Goal: Task Accomplishment & Management: Use online tool/utility

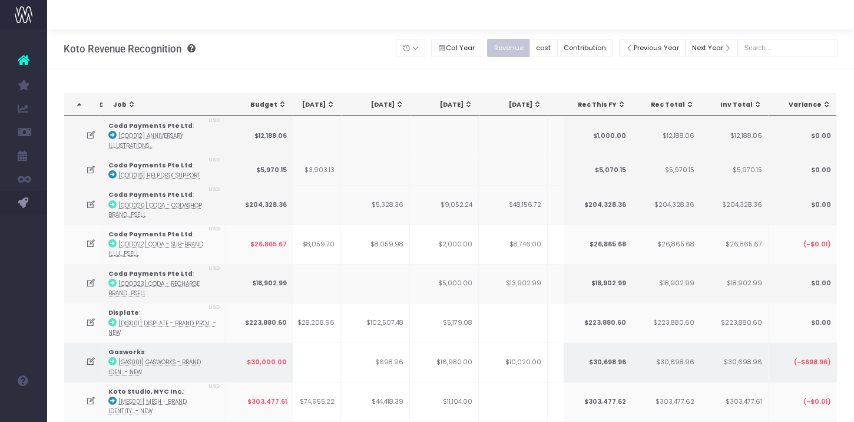
scroll to position [0, 276]
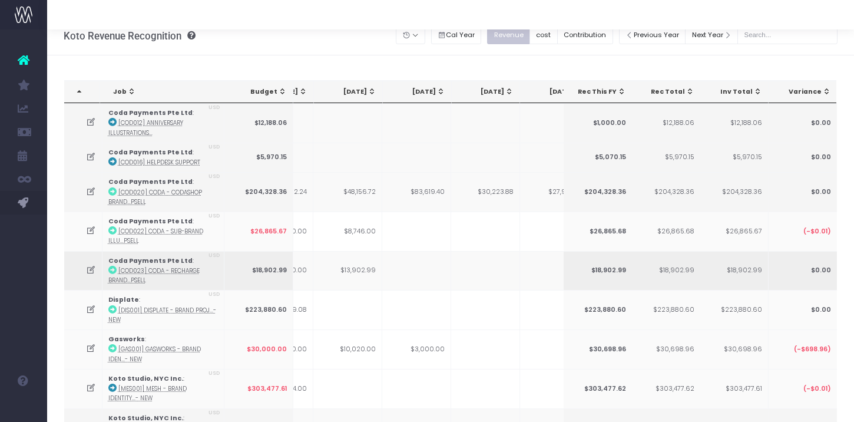
click at [92, 266] on icon at bounding box center [91, 270] width 10 height 10
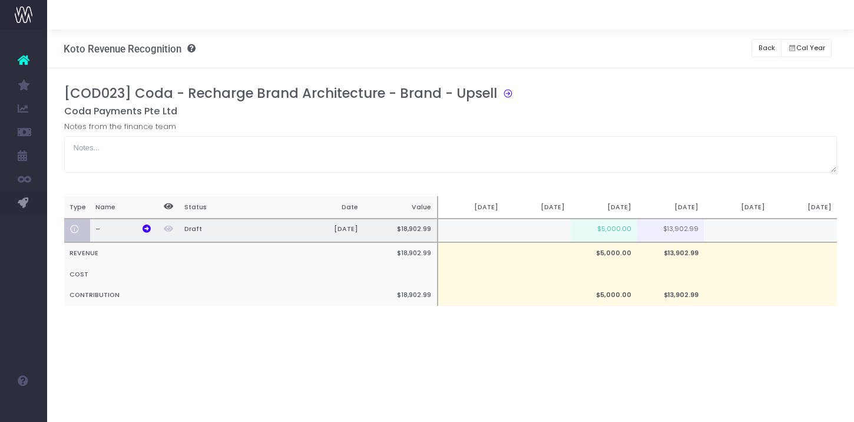
click at [723, 232] on td at bounding box center [737, 231] width 67 height 24
type input "4000"
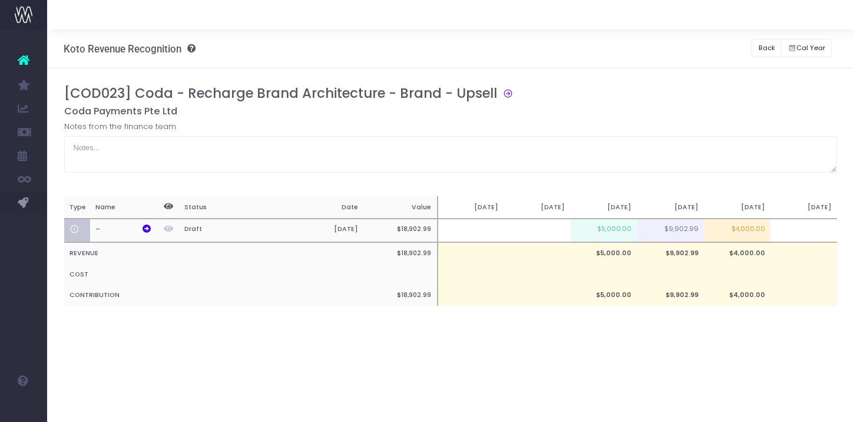
click at [690, 361] on div "Koto Revenue Recognition Revenue recognition and contribution Back Hide history…" at bounding box center [450, 225] width 807 height 392
click at [767, 44] on button "Back" at bounding box center [767, 48] width 30 height 18
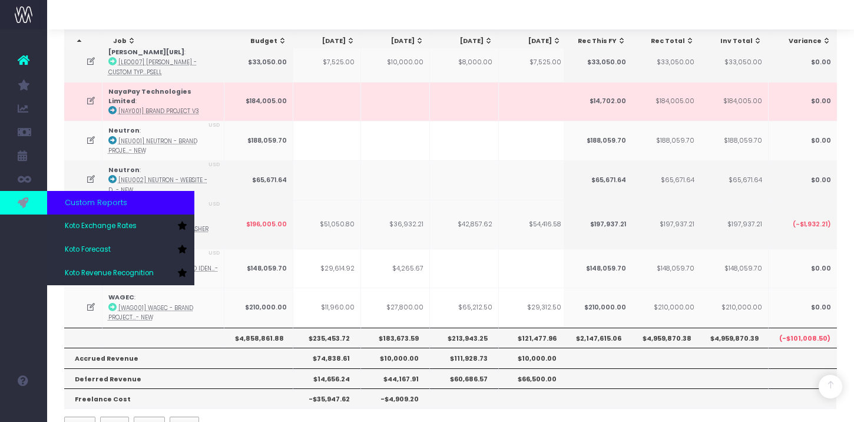
click at [22, 207] on icon at bounding box center [24, 202] width 12 height 13
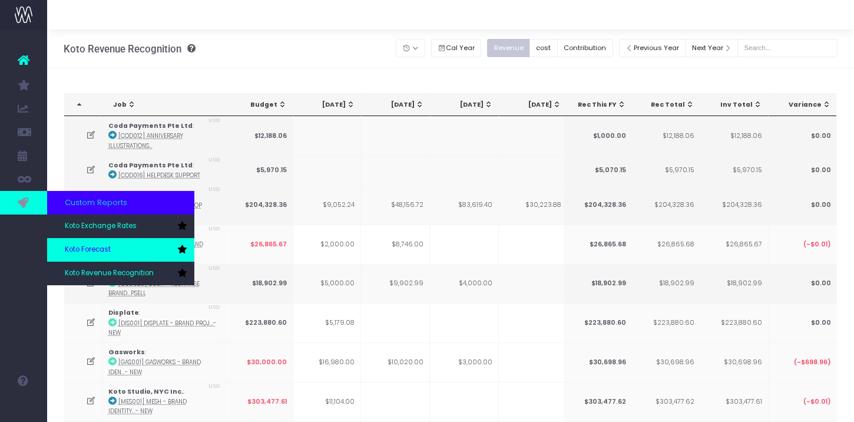
click at [95, 248] on span "Koto Forecast" at bounding box center [88, 249] width 46 height 11
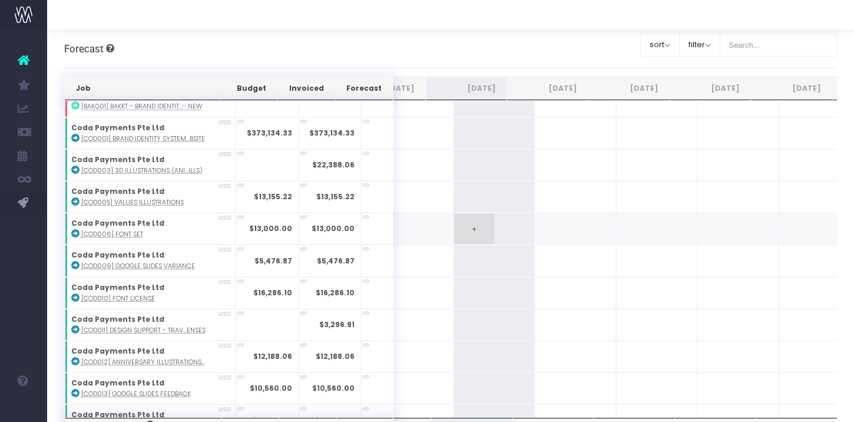
scroll to position [149, 0]
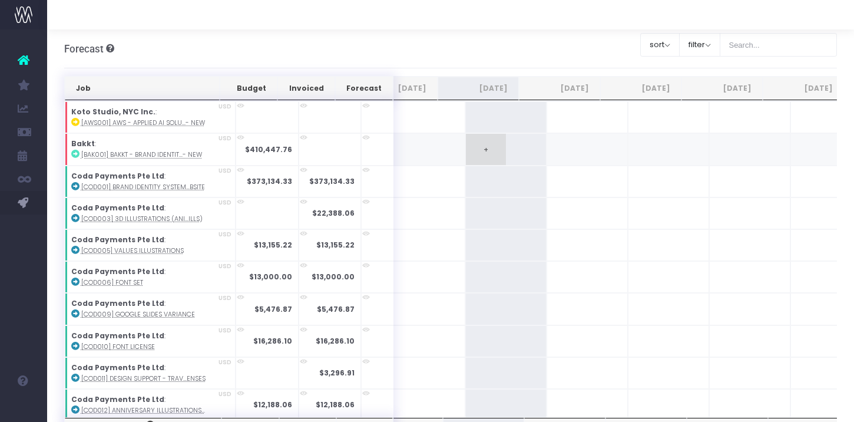
click at [466, 139] on span "+" at bounding box center [486, 149] width 40 height 31
click at [472, 147] on input "30000" at bounding box center [506, 150] width 68 height 24
type input "35000"
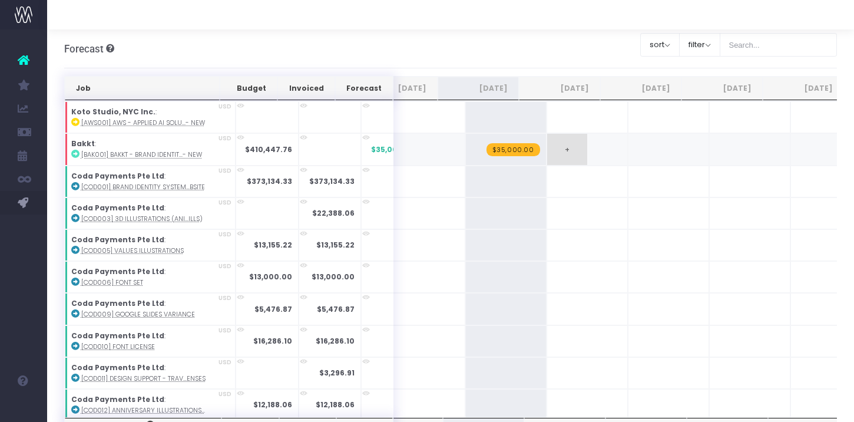
click at [547, 151] on span "+" at bounding box center [567, 149] width 40 height 31
type input "50000"
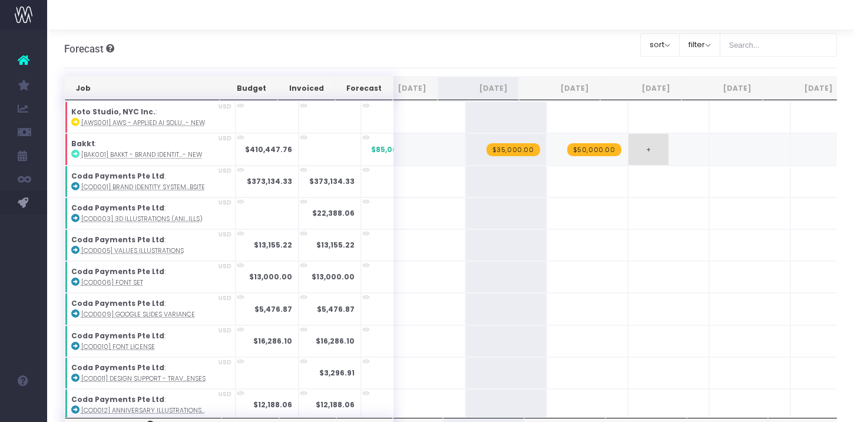
click at [628, 152] on span "+" at bounding box center [648, 149] width 40 height 31
type input "50000"
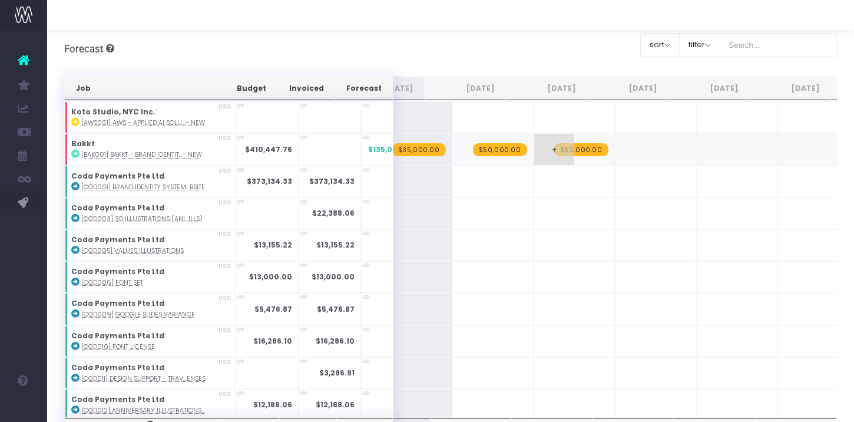
scroll to position [0, 242]
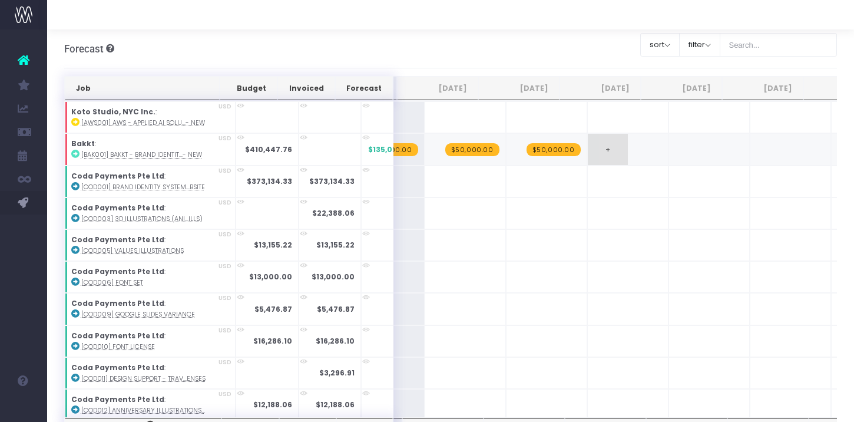
click at [588, 146] on span "+" at bounding box center [608, 149] width 40 height 31
type input "40000"
click at [669, 153] on span "+" at bounding box center [689, 149] width 40 height 31
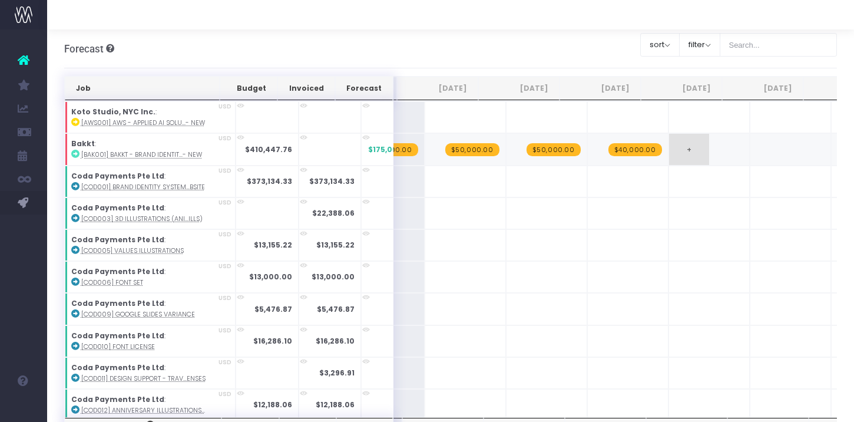
click at [669, 153] on span "+" at bounding box center [689, 149] width 40 height 31
type input "40000"
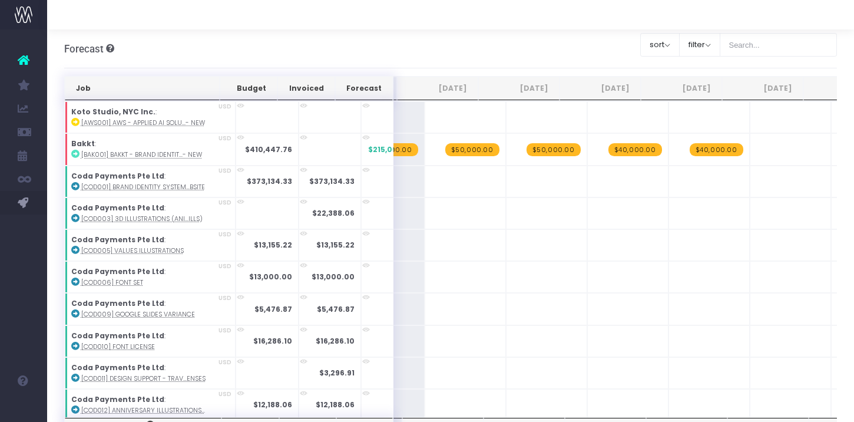
click at [0, 0] on span "+" at bounding box center [0, 0] width 0 height 0
type input "40000"
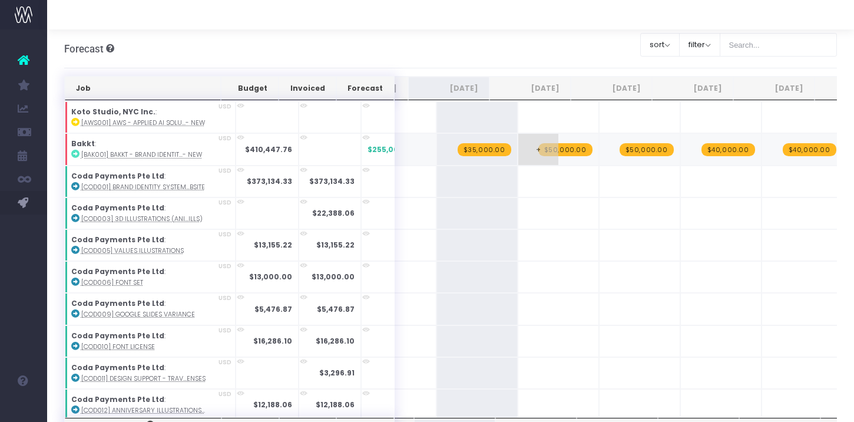
click at [538, 148] on span "$50,000.00" at bounding box center [565, 149] width 54 height 13
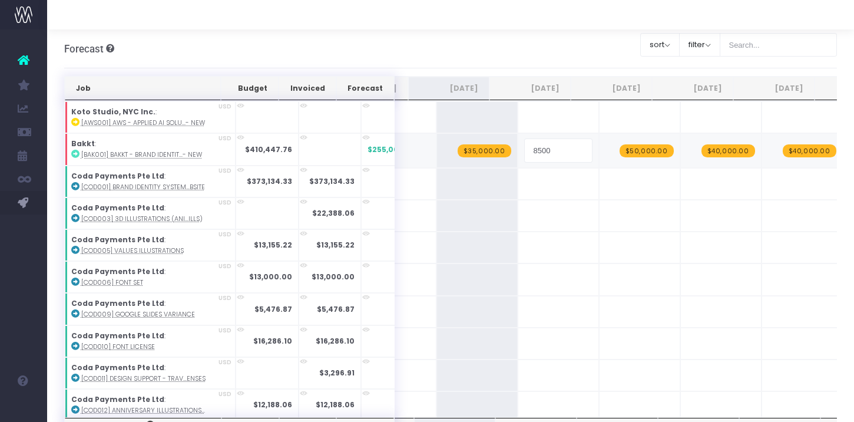
type input "85000"
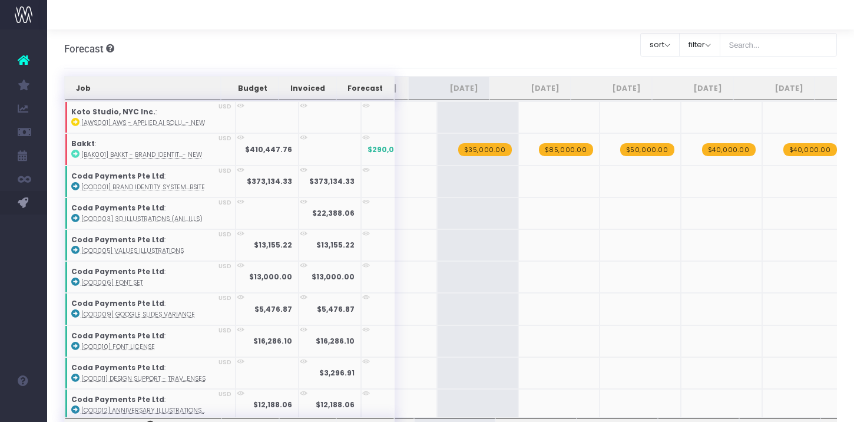
click at [623, 150] on span "$50,000.00" at bounding box center [647, 149] width 54 height 13
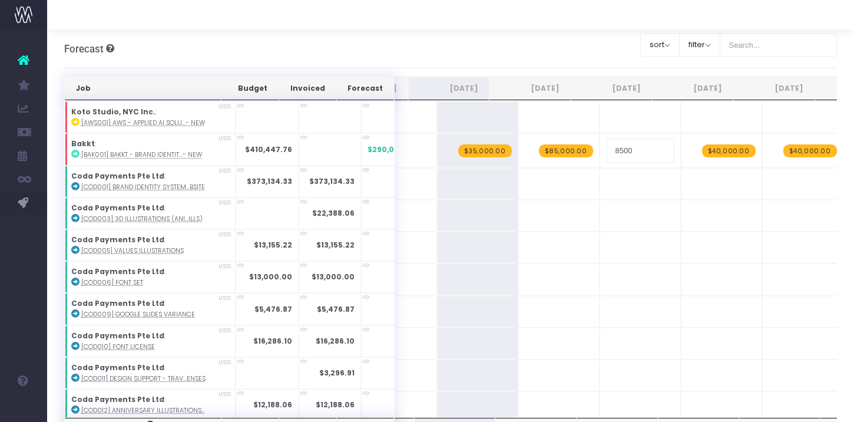
type input "85000"
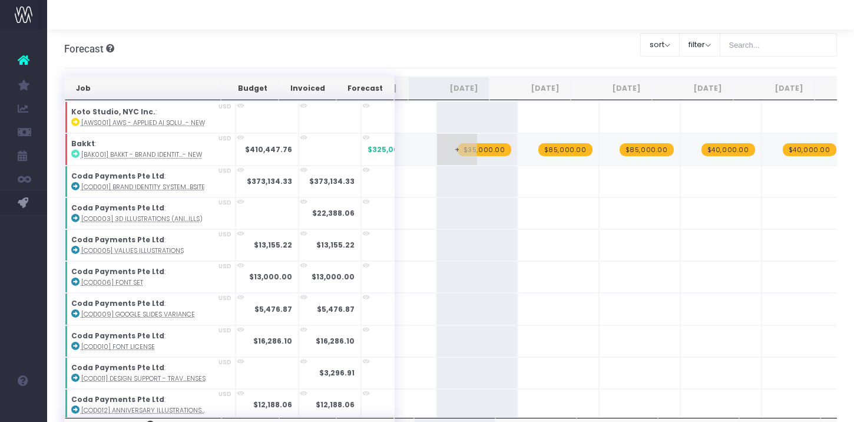
click at [463, 147] on span "$35,000.00" at bounding box center [485, 149] width 54 height 13
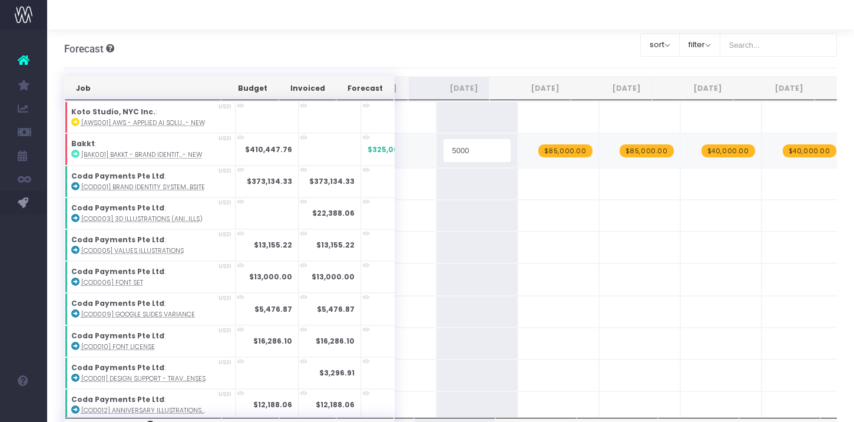
type input "50000"
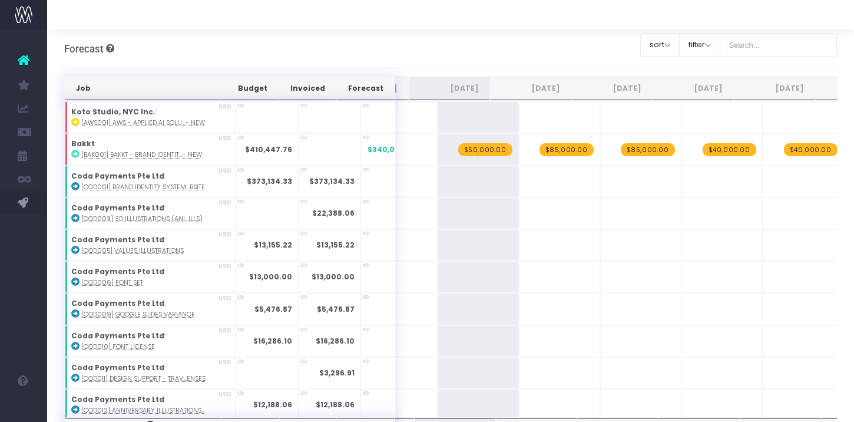
click at [708, 143] on span "$40,000.00" at bounding box center [730, 149] width 54 height 13
type input "55000"
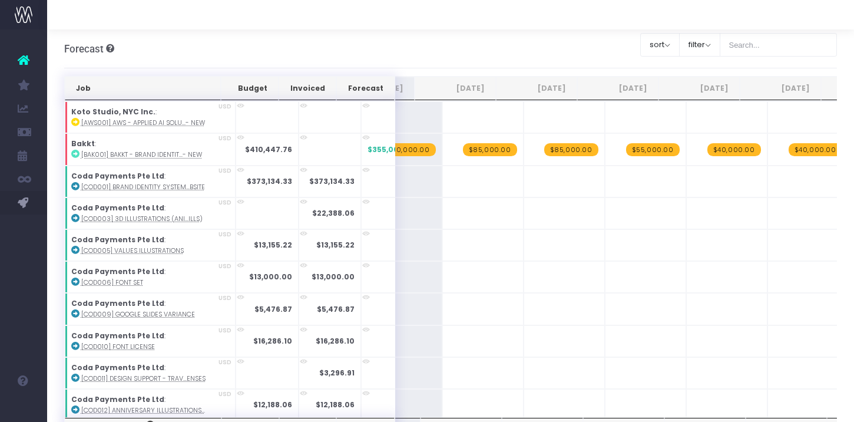
scroll to position [0, 236]
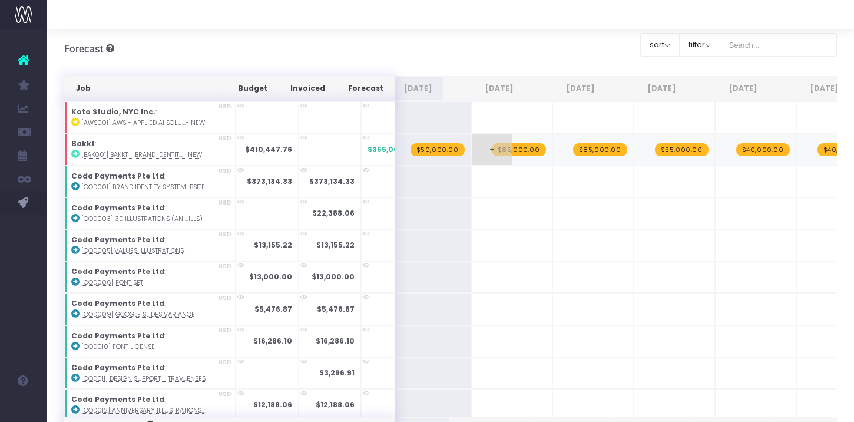
click at [504, 151] on span "$85,000.00" at bounding box center [519, 149] width 54 height 13
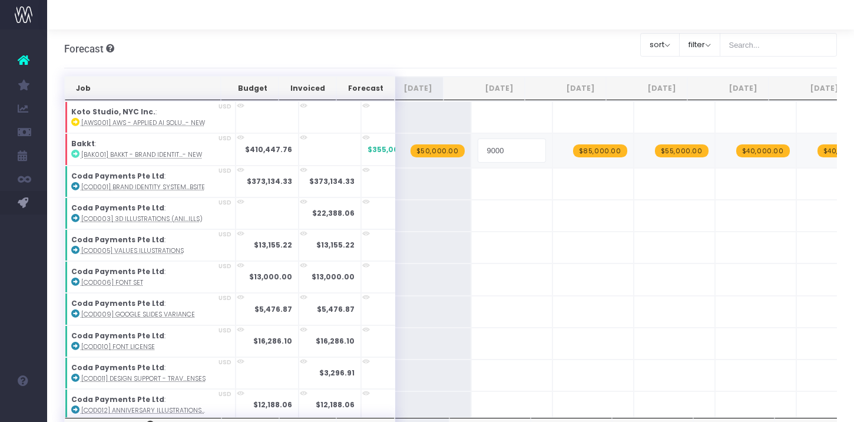
type input "90000"
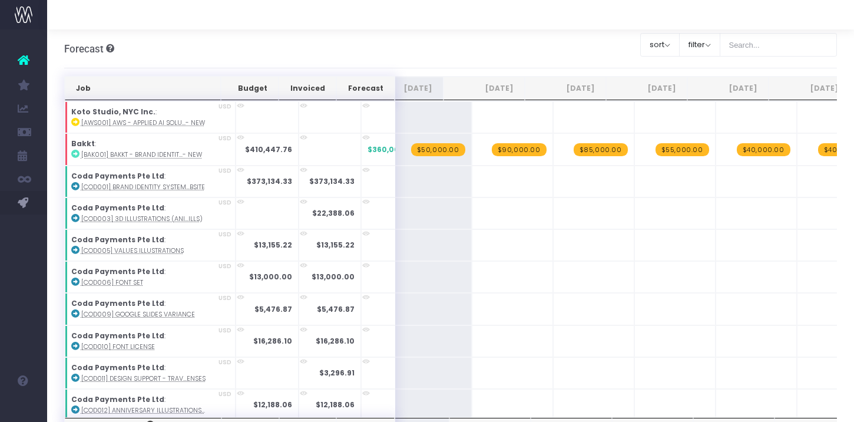
click at [581, 151] on span "$85,000.00" at bounding box center [601, 149] width 54 height 13
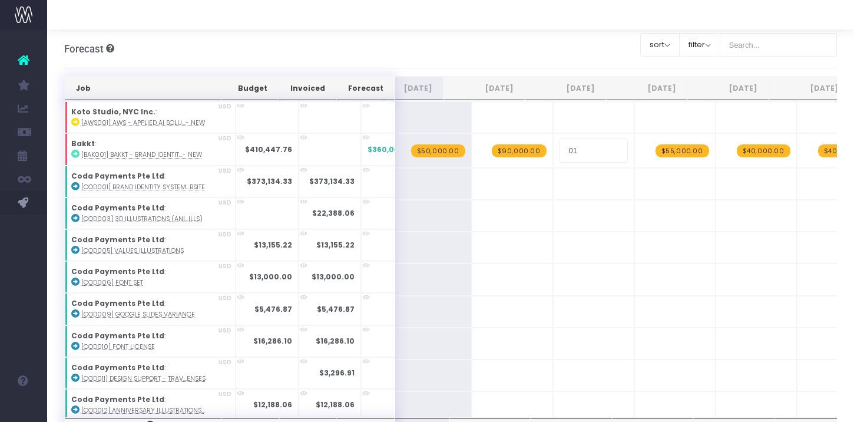
type input "0"
type input "8"
type input "90000"
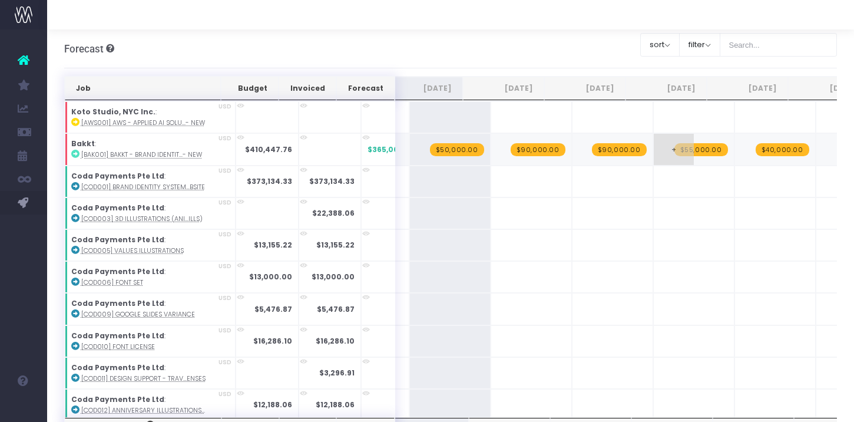
click at [654, 157] on span "+" at bounding box center [674, 149] width 40 height 31
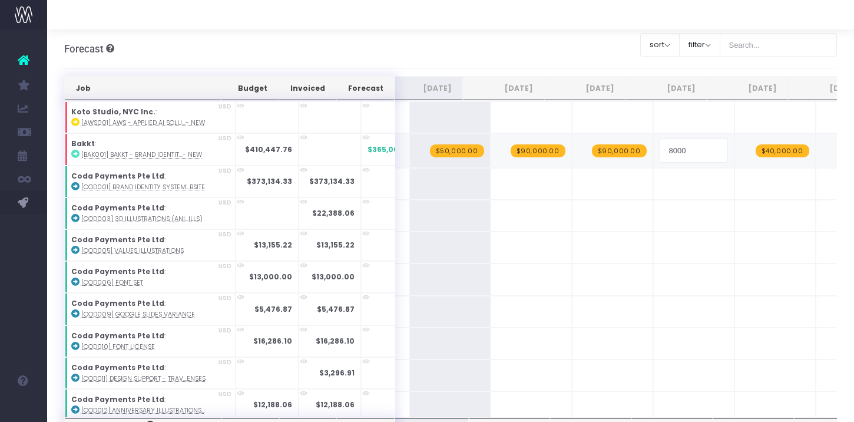
type input "80000"
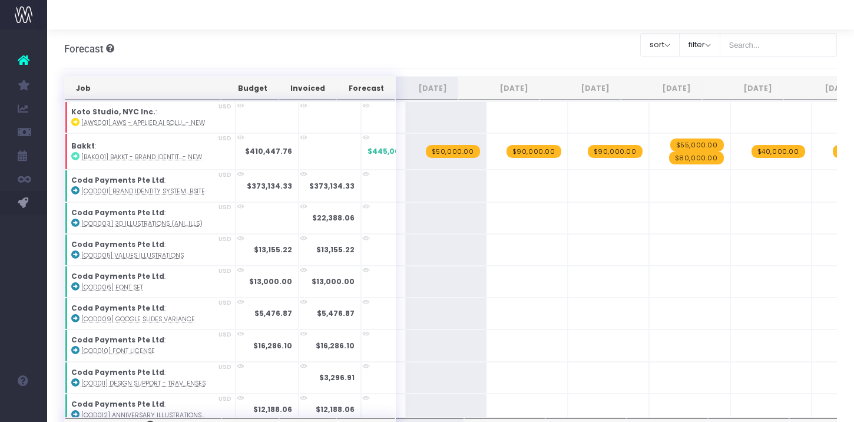
scroll to position [0, 183]
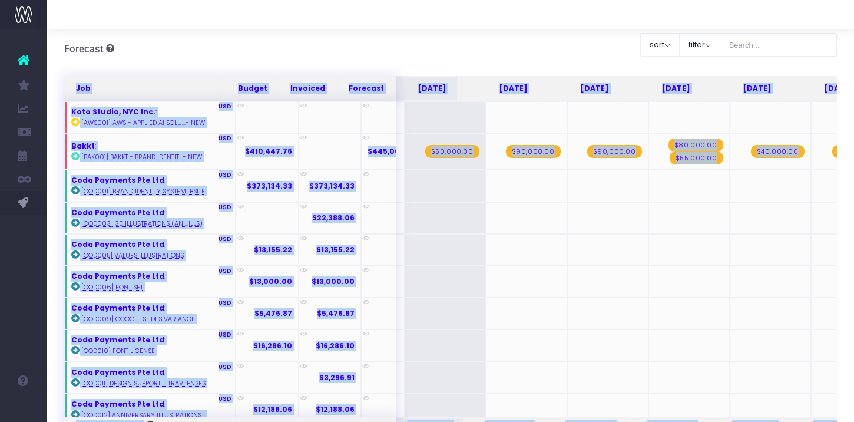
click at [671, 160] on span "$55,000.00" at bounding box center [697, 157] width 54 height 13
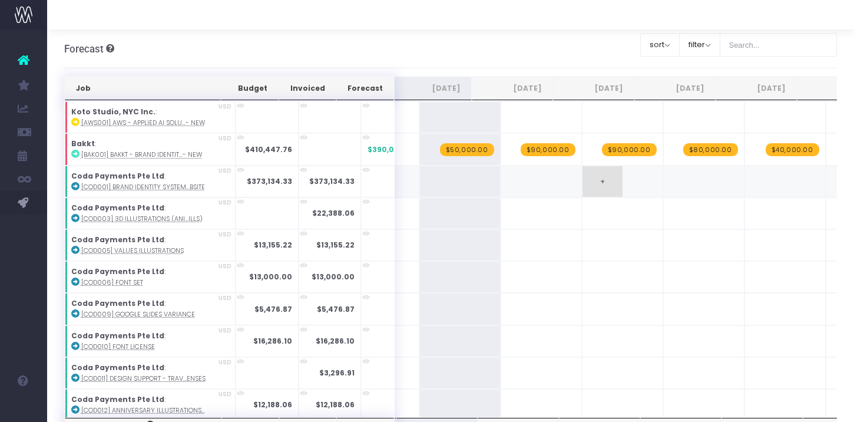
scroll to position [0, 172]
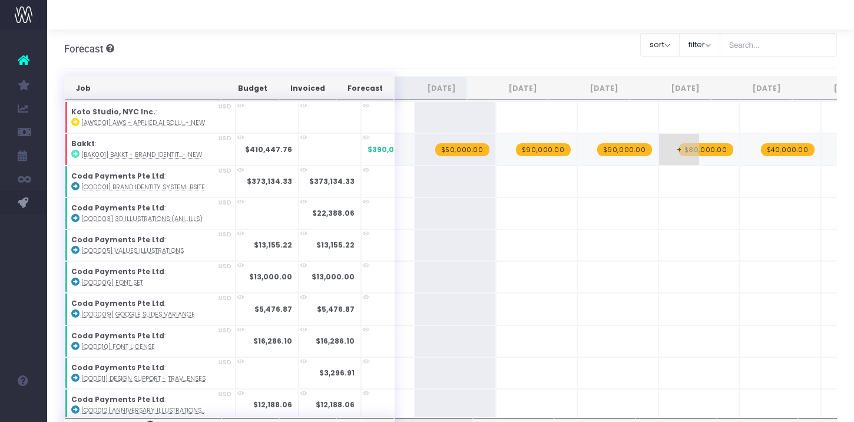
click at [659, 157] on span "+" at bounding box center [679, 149] width 40 height 31
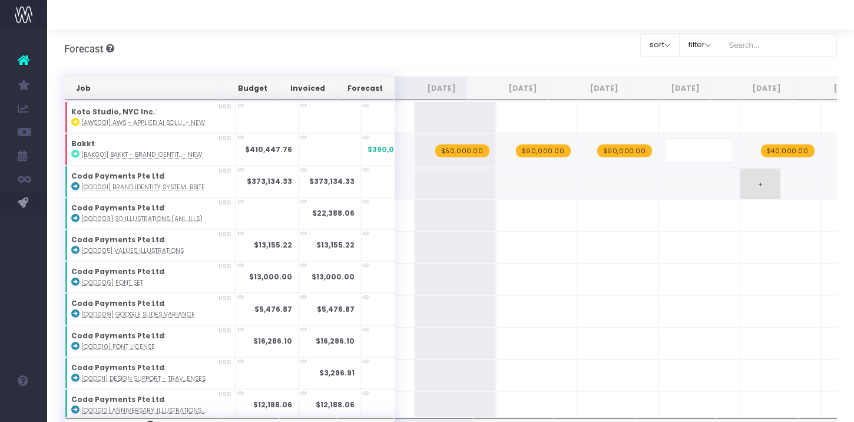
click at [740, 190] on span "+" at bounding box center [760, 183] width 40 height 31
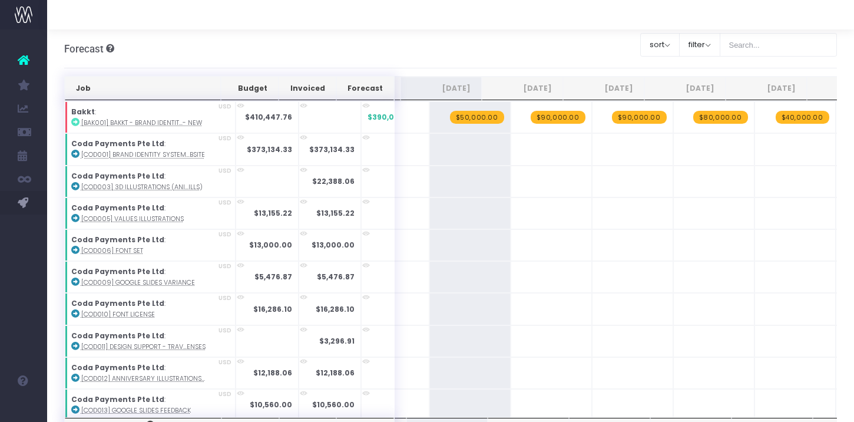
scroll to position [0, 243]
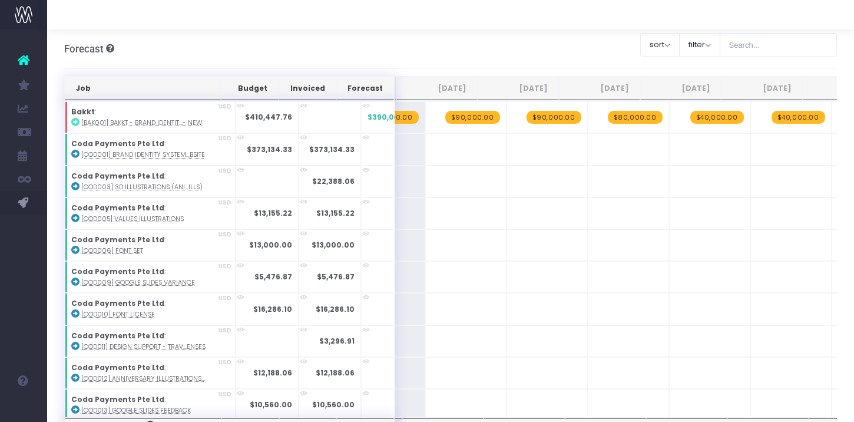
click at [610, 119] on span "$80,000.00" at bounding box center [635, 117] width 55 height 13
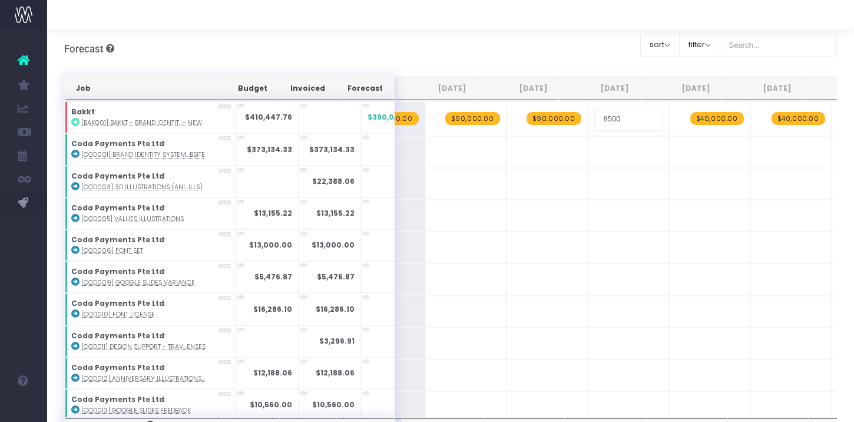
type input "85000"
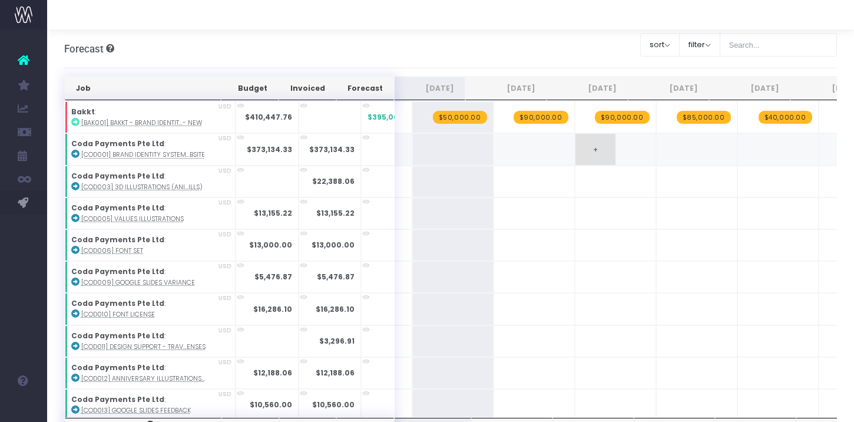
scroll to position [0, 169]
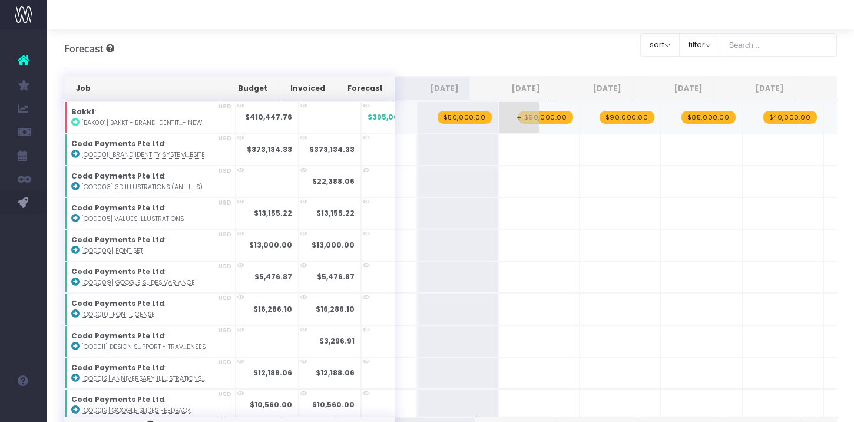
click at [527, 119] on span "$90,000.00" at bounding box center [545, 117] width 55 height 13
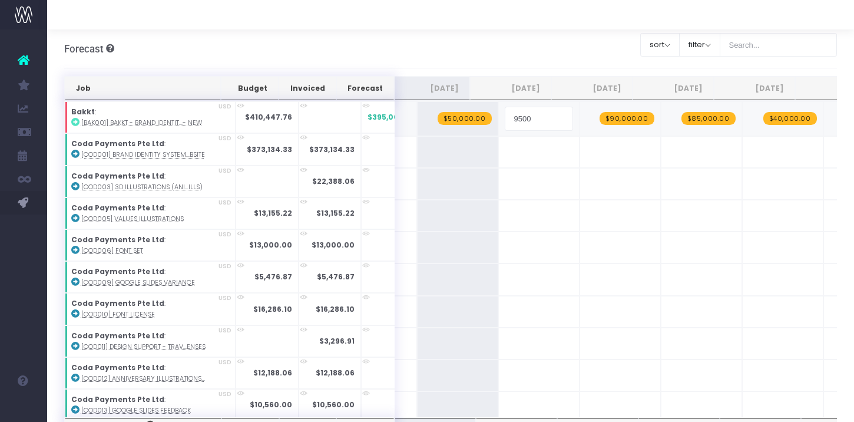
type input "95000"
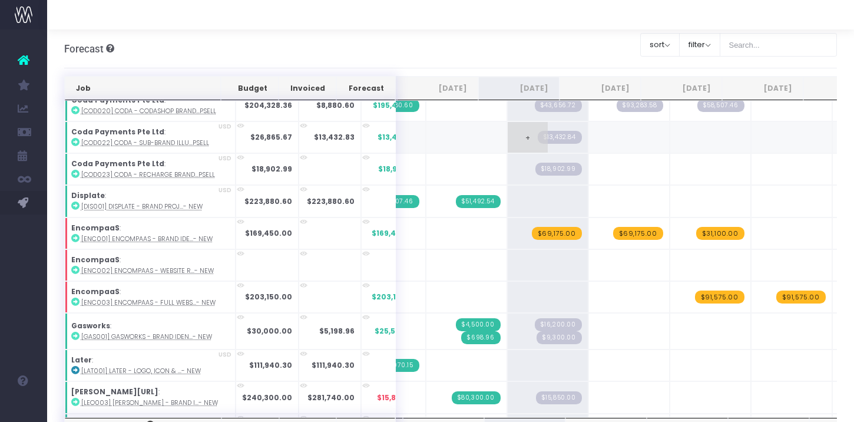
scroll to position [478, 81]
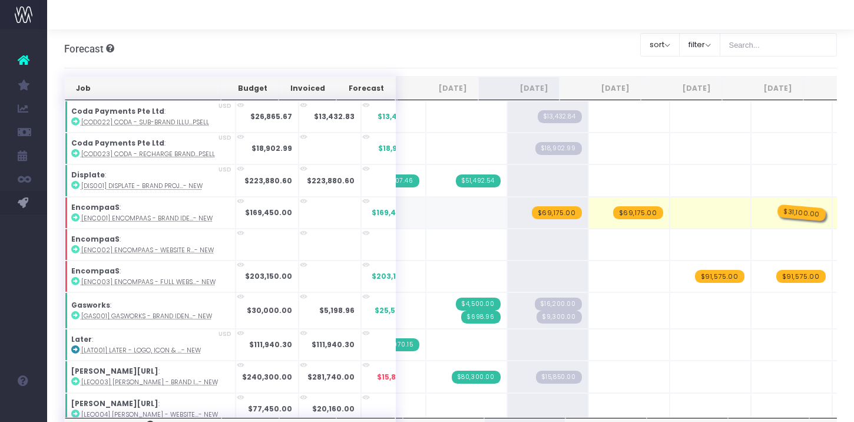
drag, startPoint x: 697, startPoint y: 207, endPoint x: 752, endPoint y: 207, distance: 54.8
drag, startPoint x: 608, startPoint y: 211, endPoint x: 658, endPoint y: 211, distance: 50.1
drag, startPoint x: 533, startPoint y: 213, endPoint x: 611, endPoint y: 213, distance: 77.8
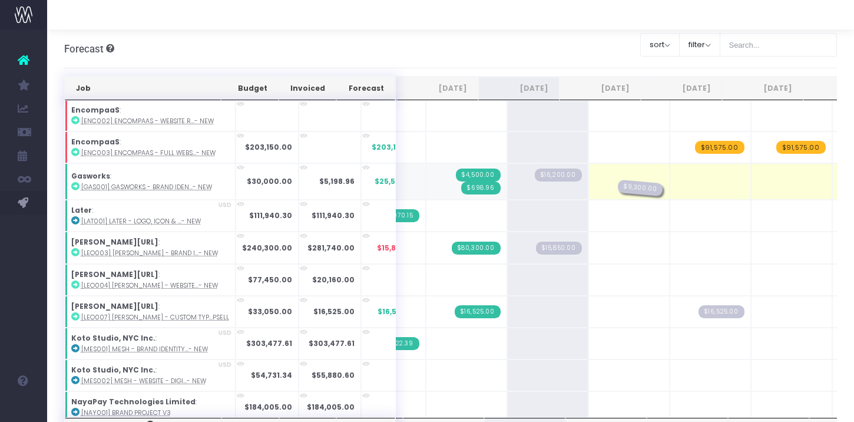
drag, startPoint x: 531, startPoint y: 186, endPoint x: 579, endPoint y: 186, distance: 48.3
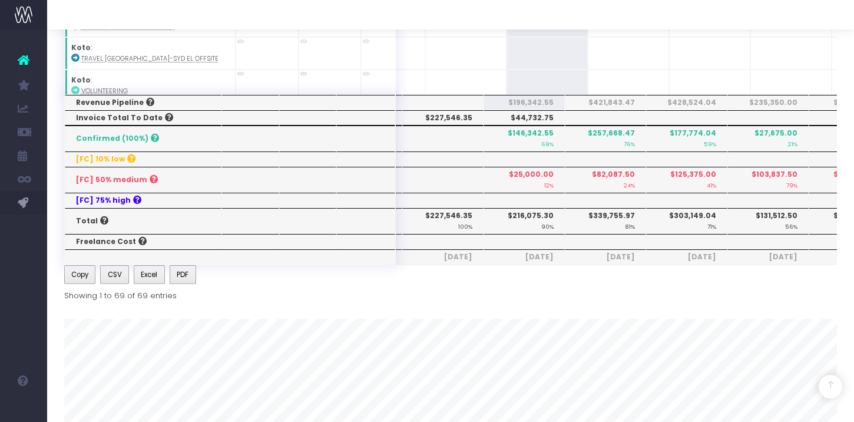
scroll to position [320, 0]
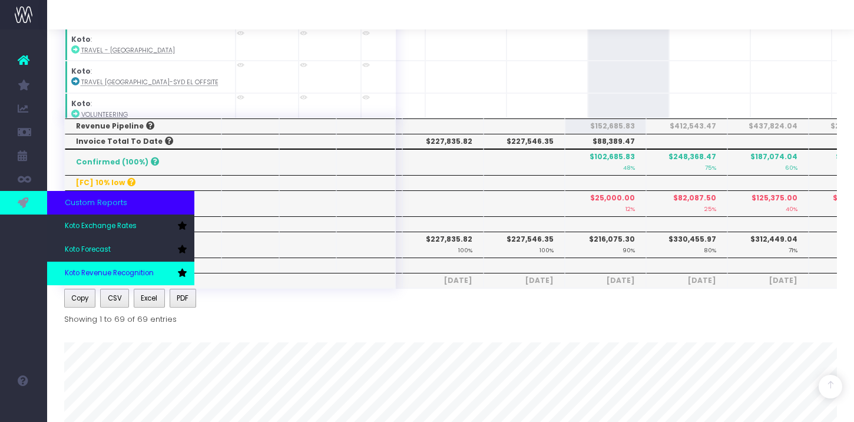
click at [84, 262] on link "Koto Revenue Recognition" at bounding box center [120, 274] width 147 height 24
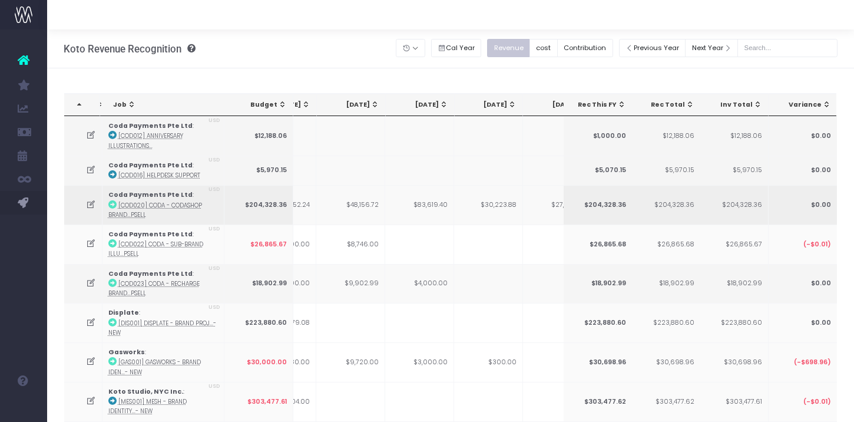
click at [89, 202] on icon at bounding box center [91, 205] width 10 height 10
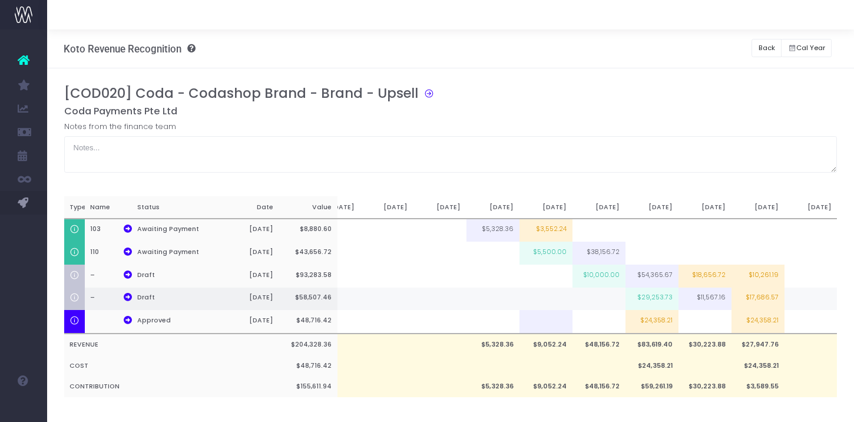
click at [700, 296] on td "$11,567.16" at bounding box center [705, 298] width 53 height 23
click at [709, 300] on td "$11,567.16" at bounding box center [705, 298] width 53 height 23
click at [651, 299] on td "$29,253.73" at bounding box center [652, 298] width 53 height 23
click at [0, 0] on input "$29,253.73" at bounding box center [0, 0] width 0 height 0
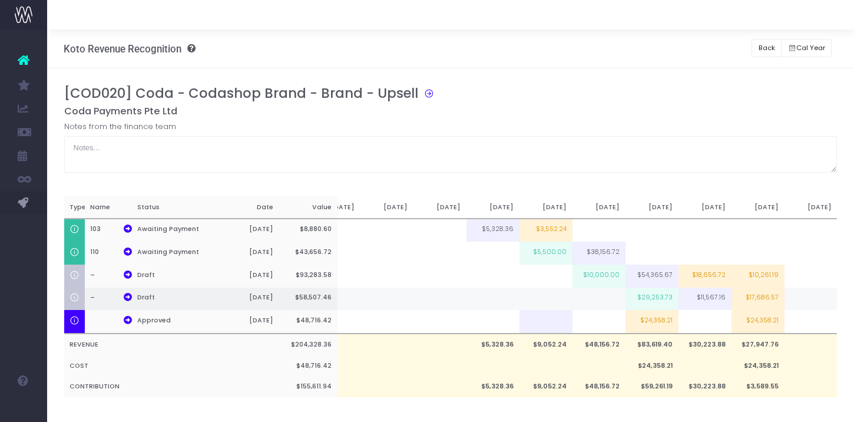
click at [719, 295] on td "$11,567.16" at bounding box center [705, 298] width 53 height 23
click at [753, 295] on td "$17,686.57" at bounding box center [758, 298] width 53 height 23
click at [753, 295] on input "$17,686.57" at bounding box center [758, 299] width 53 height 23
click at [661, 296] on td "$29,253.73" at bounding box center [652, 298] width 53 height 23
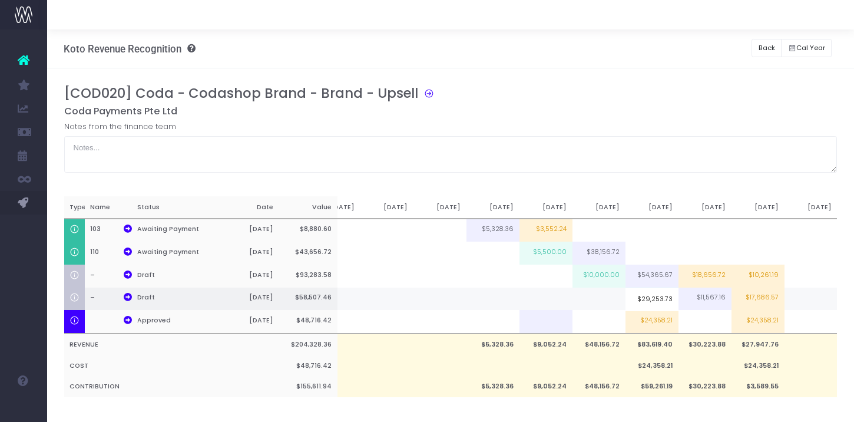
click at [661, 296] on input "$29,253.73" at bounding box center [652, 299] width 53 height 23
type input "0"
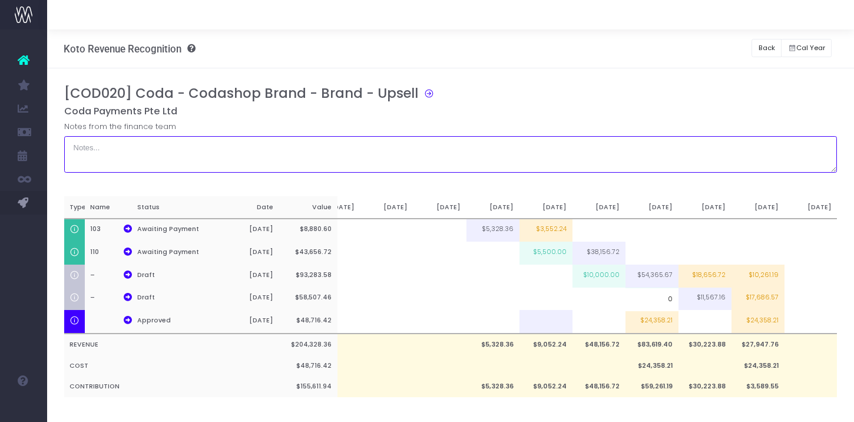
click at [656, 139] on textarea at bounding box center [450, 154] width 773 height 37
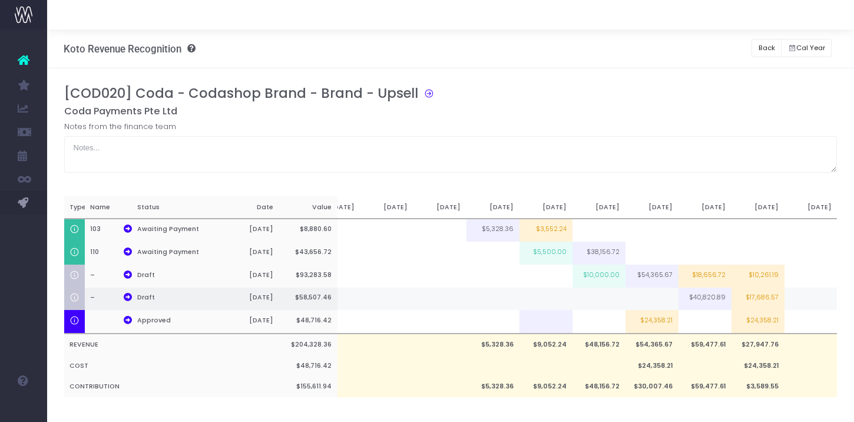
click at [650, 297] on td at bounding box center [652, 298] width 53 height 23
type input "10000"
click at [627, 174] on div "[COD020] Coda - Codashop Brand - Brand - Upsell Coda Payments Pte Ltd Notes fro…" at bounding box center [450, 253] width 773 height 336
click at [642, 111] on h5 "Coda Payments Pte Ltd" at bounding box center [450, 111] width 773 height 12
click at [636, 85] on div "[COD020] Coda - Codashop Brand - Brand - Upsell" at bounding box center [455, 95] width 782 height 20
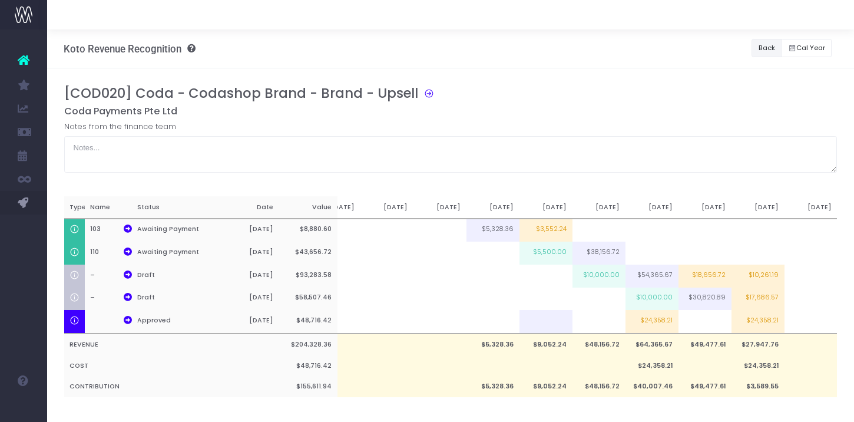
click at [763, 55] on button "Back" at bounding box center [767, 48] width 30 height 18
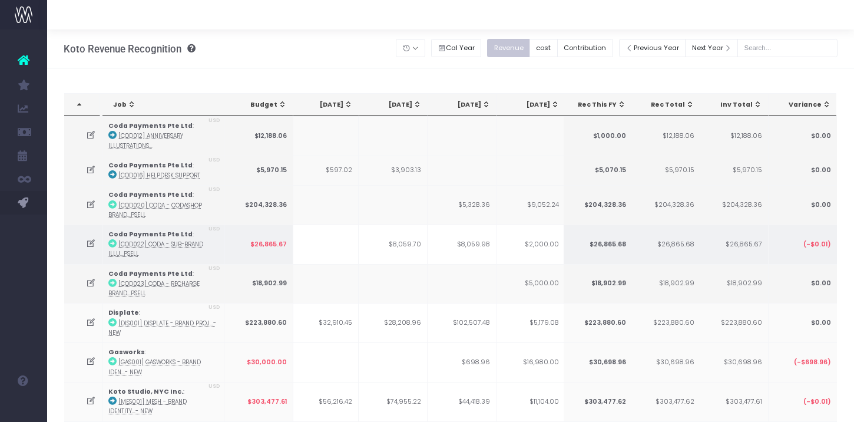
scroll to position [0, 158]
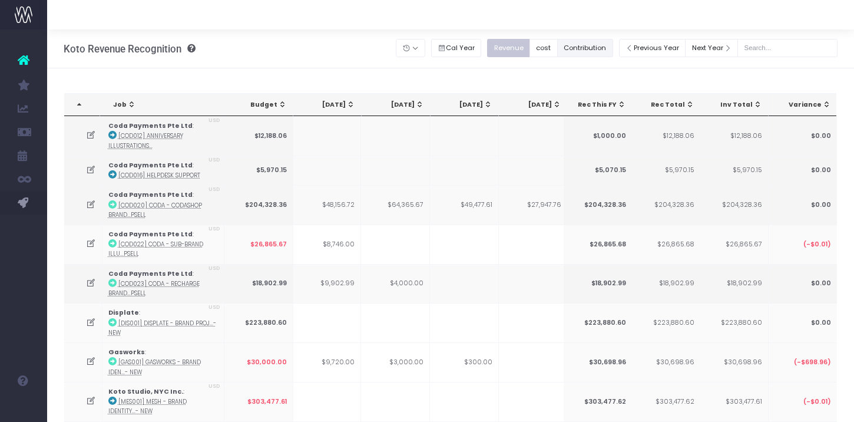
click at [581, 44] on button "Contribution" at bounding box center [585, 48] width 56 height 18
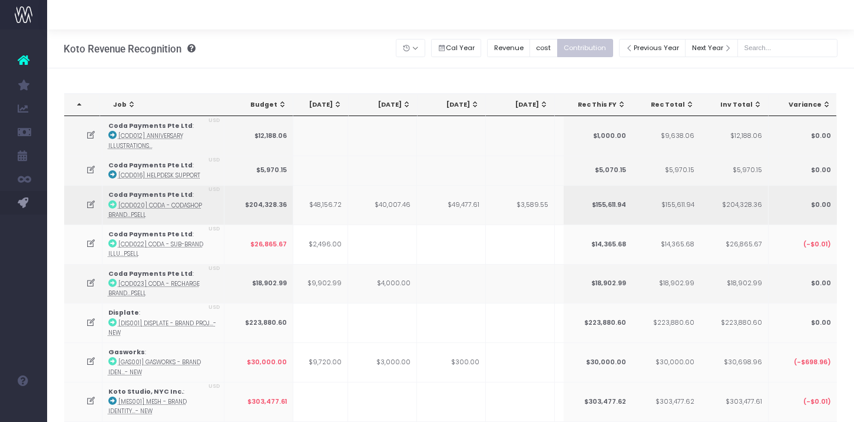
click at [91, 207] on icon at bounding box center [91, 205] width 10 height 10
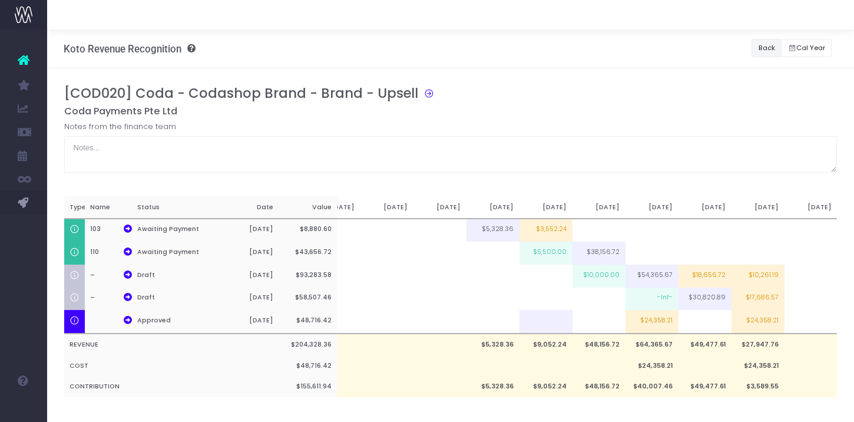
click at [757, 47] on button "Back" at bounding box center [767, 48] width 30 height 18
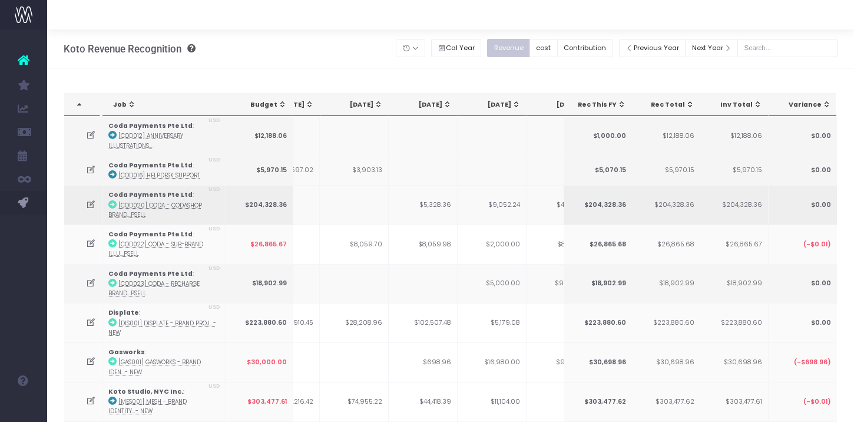
click at [82, 201] on td at bounding box center [83, 204] width 38 height 39
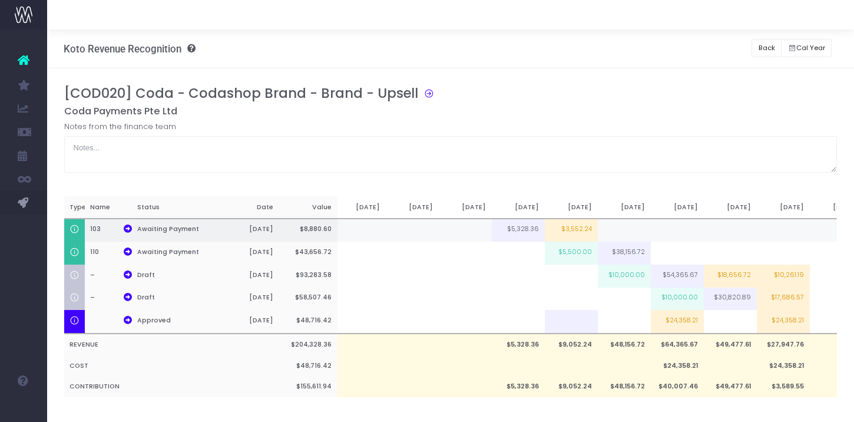
scroll to position [0, 107]
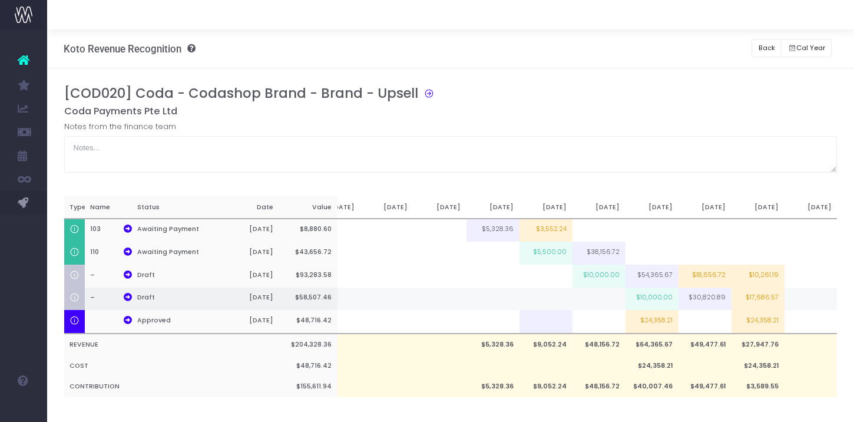
click at [601, 295] on td at bounding box center [599, 298] width 53 height 23
type input "10000"
click at [574, 87] on div "[COD020] Coda - Codashop Brand - Brand - Upsell" at bounding box center [455, 95] width 782 height 20
click at [752, 49] on button "Back" at bounding box center [767, 48] width 30 height 18
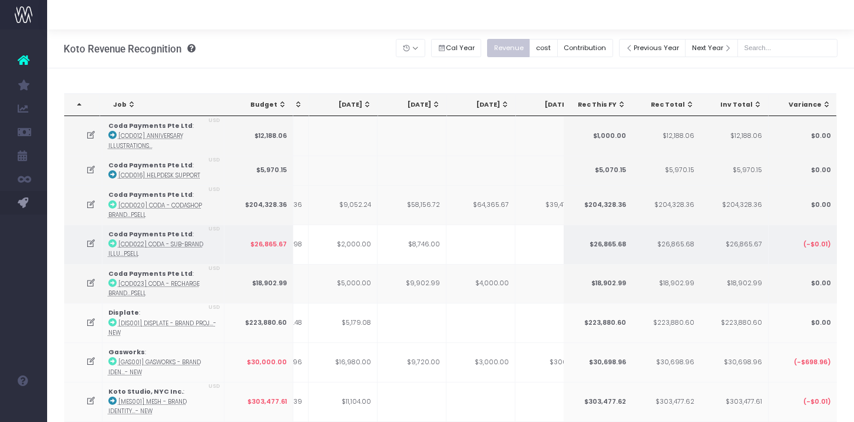
scroll to position [0, 343]
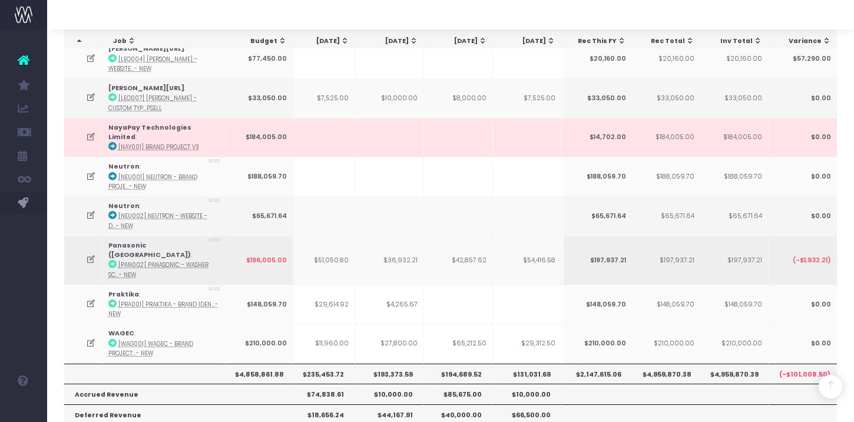
click at [86, 247] on td at bounding box center [83, 260] width 38 height 49
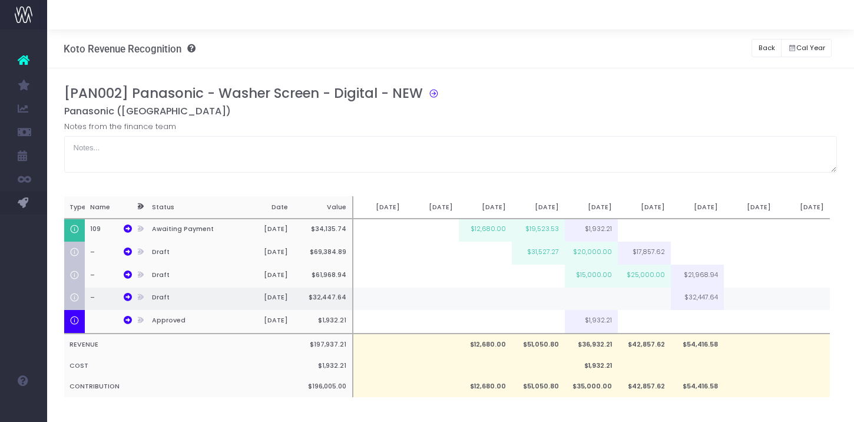
click at [591, 301] on td at bounding box center [591, 298] width 53 height 23
type input "10000"
click at [636, 296] on td at bounding box center [644, 298] width 53 height 23
type input "10000"
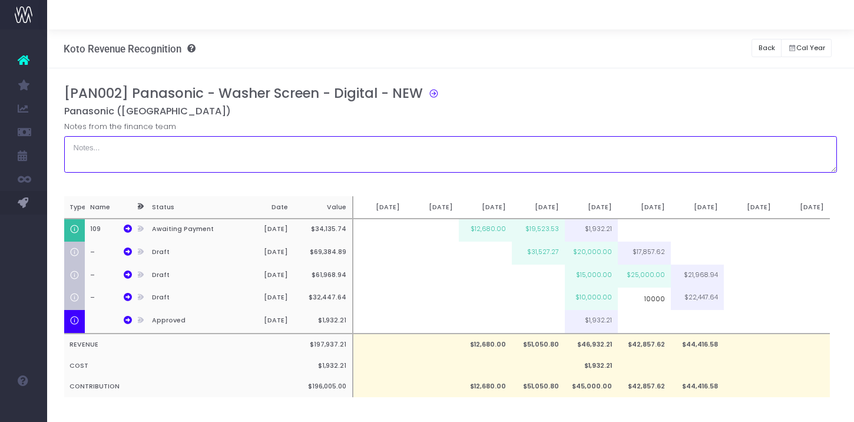
click at [663, 148] on textarea at bounding box center [450, 154] width 773 height 37
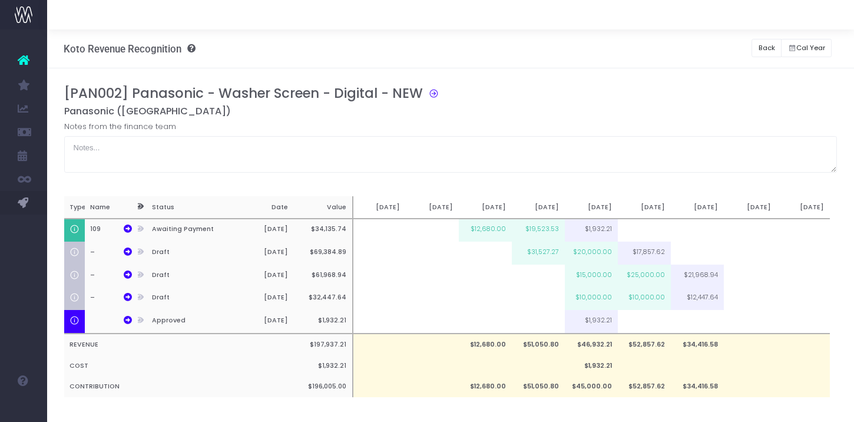
click at [602, 98] on div "[PAN002] Panasonic - Washer Screen - Digital - NEW" at bounding box center [455, 95] width 782 height 20
click at [762, 44] on button "Back" at bounding box center [767, 48] width 30 height 18
